Goal: Navigation & Orientation: Find specific page/section

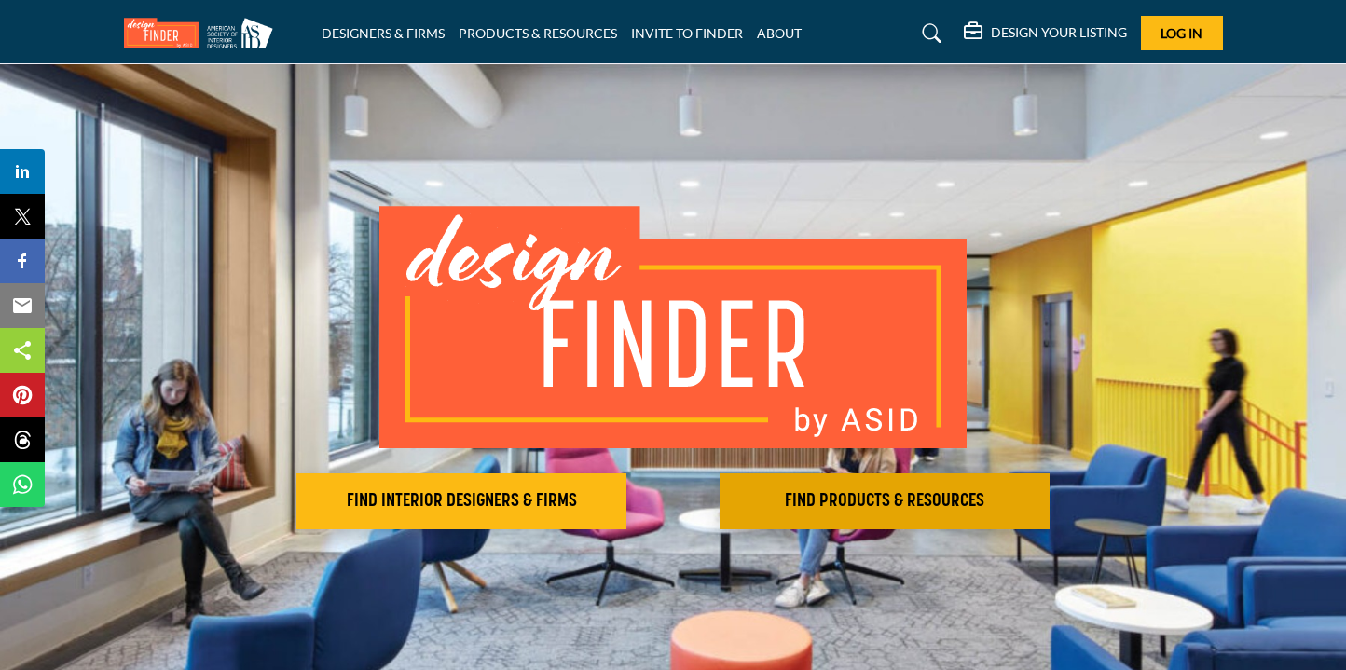
click at [806, 501] on h2 "FIND PRODUCTS & RESOURCES" at bounding box center [884, 501] width 319 height 22
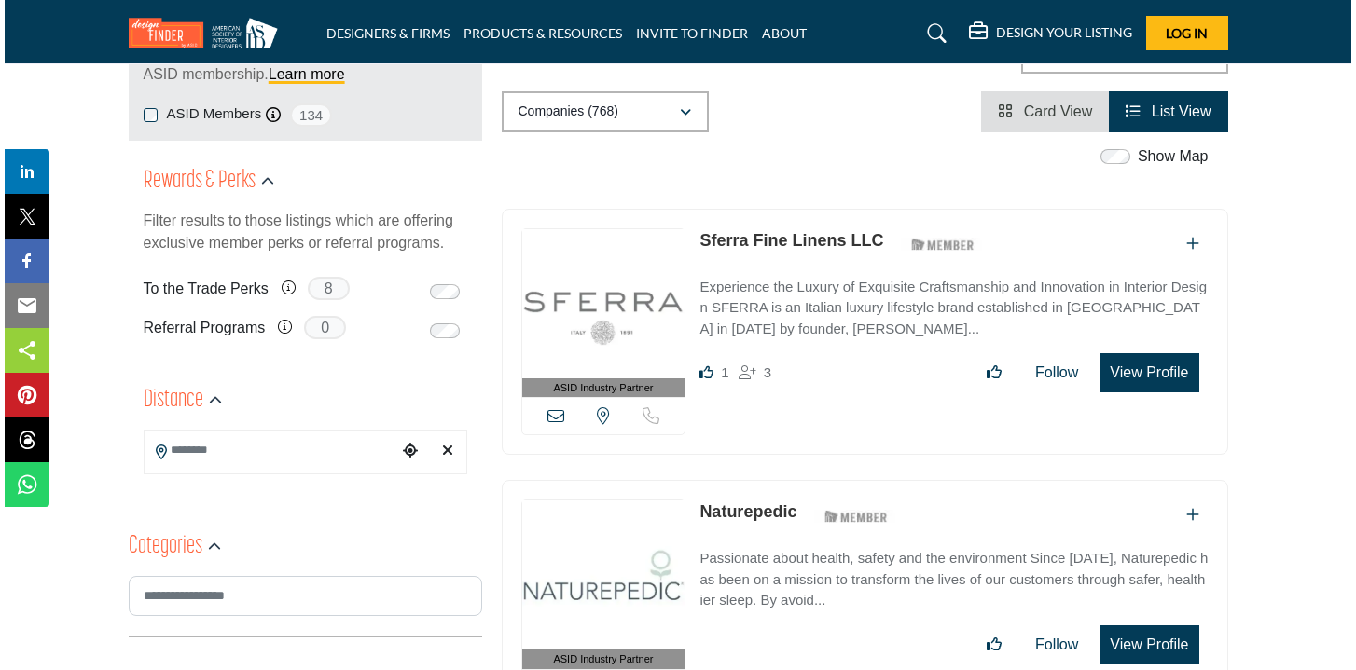
scroll to position [312, 0]
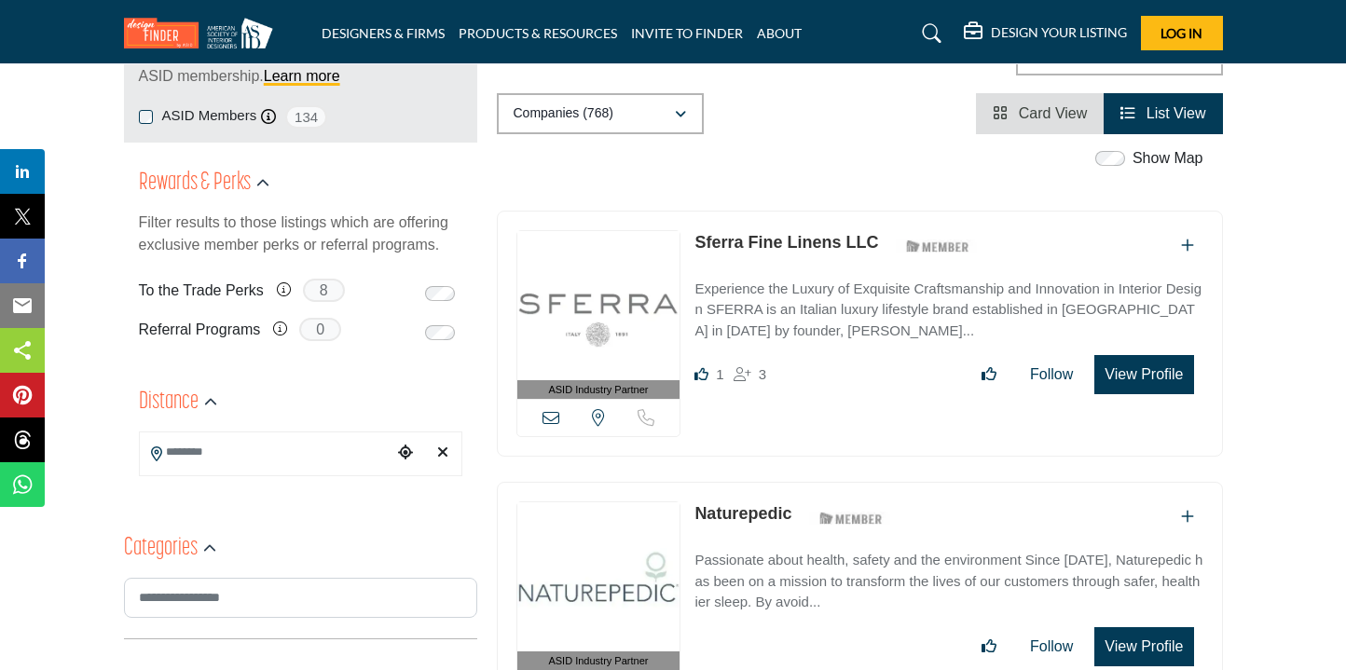
click at [1154, 379] on button "View Profile" at bounding box center [1144, 374] width 99 height 39
